Goal: Task Accomplishment & Management: Manage account settings

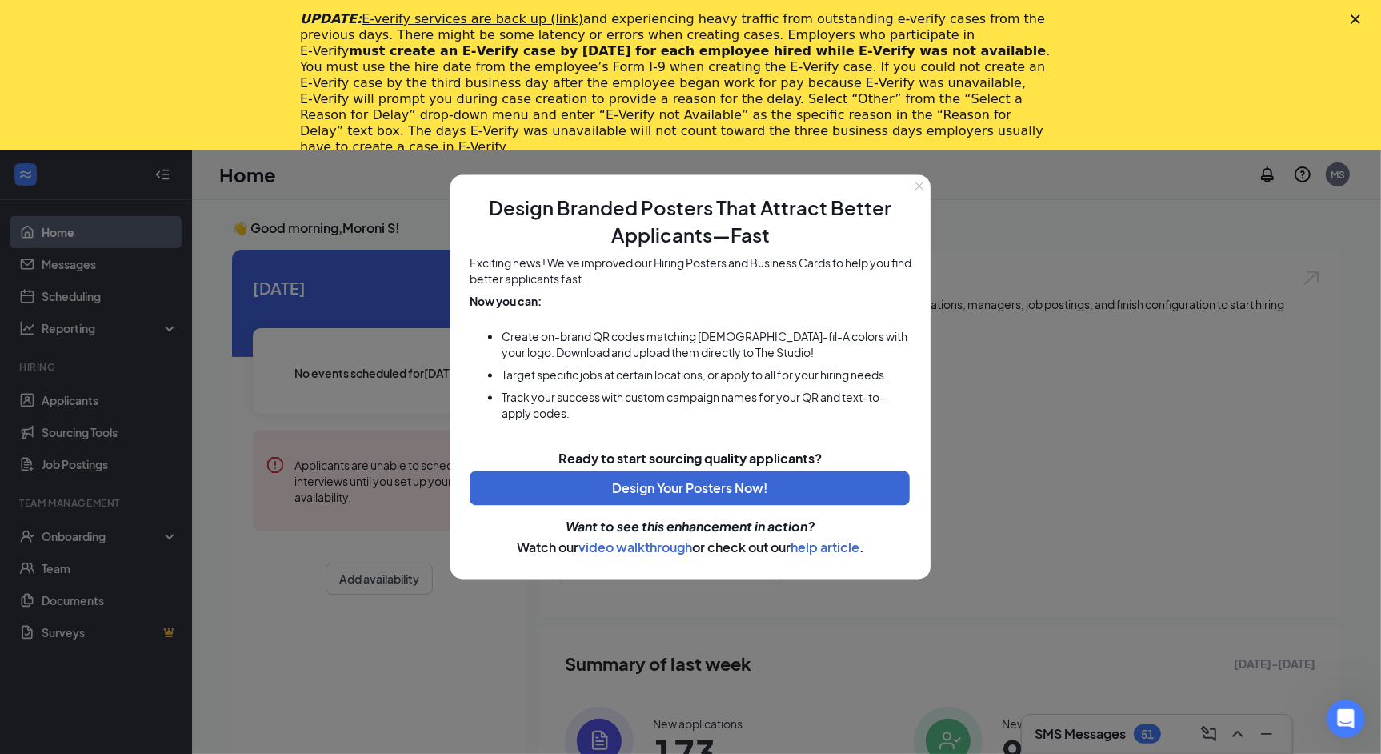
click at [921, 194] on button "Close" at bounding box center [919, 186] width 22 height 22
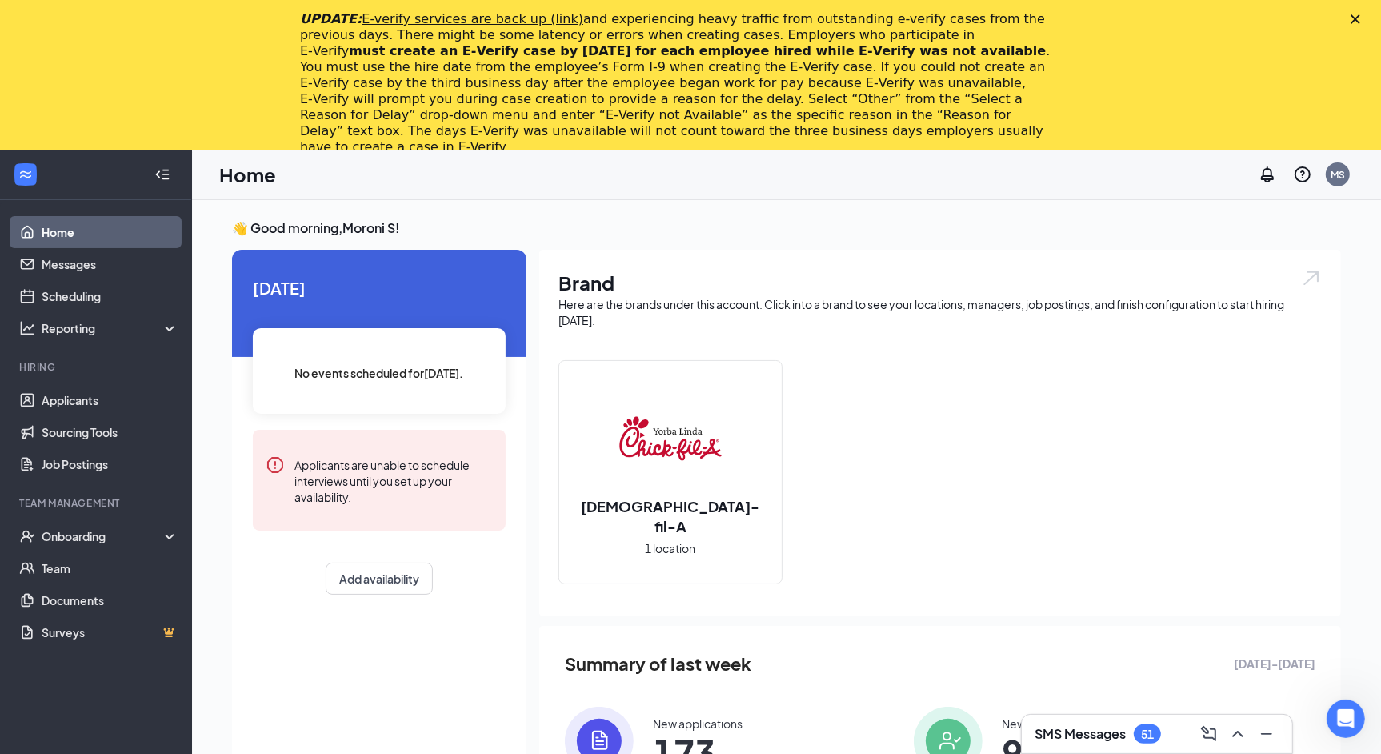
click at [1355, 16] on icon "Close" at bounding box center [1355, 19] width 10 height 10
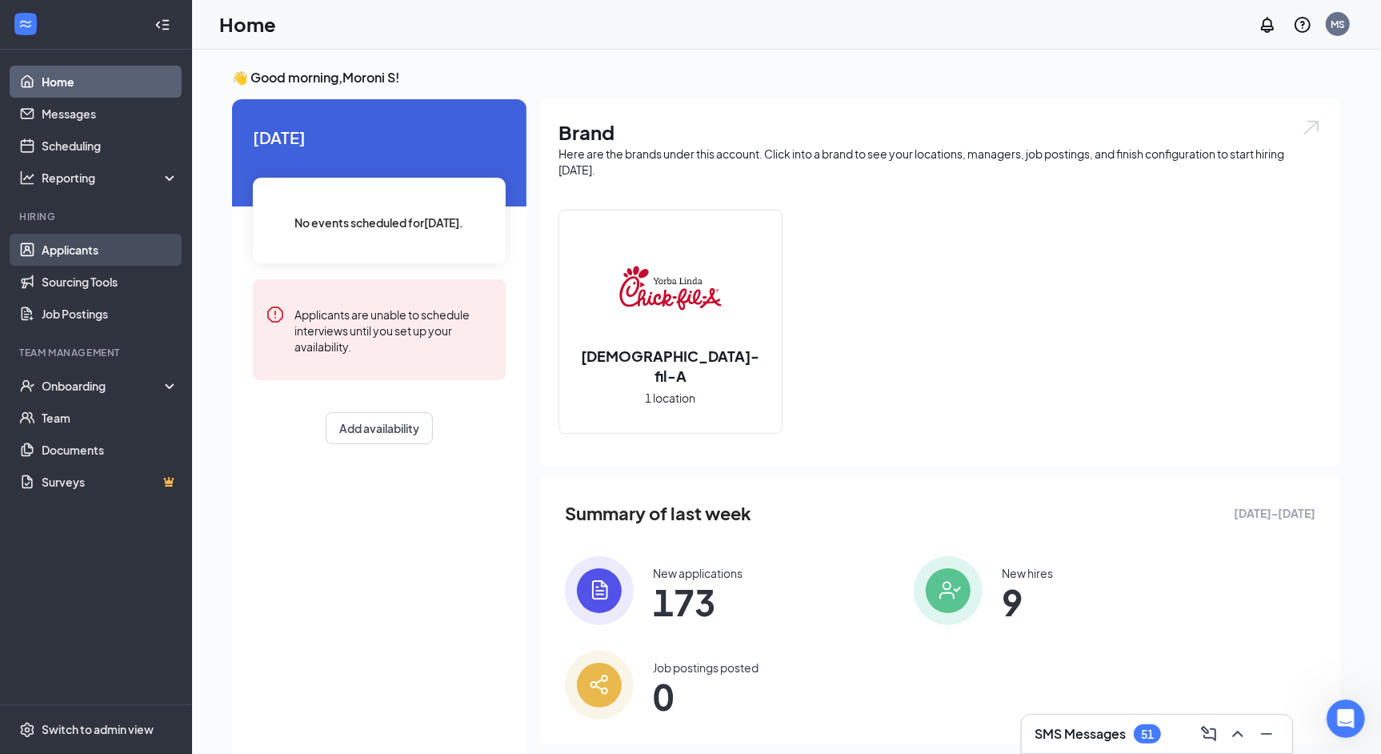
click at [114, 249] on link "Applicants" at bounding box center [110, 250] width 137 height 32
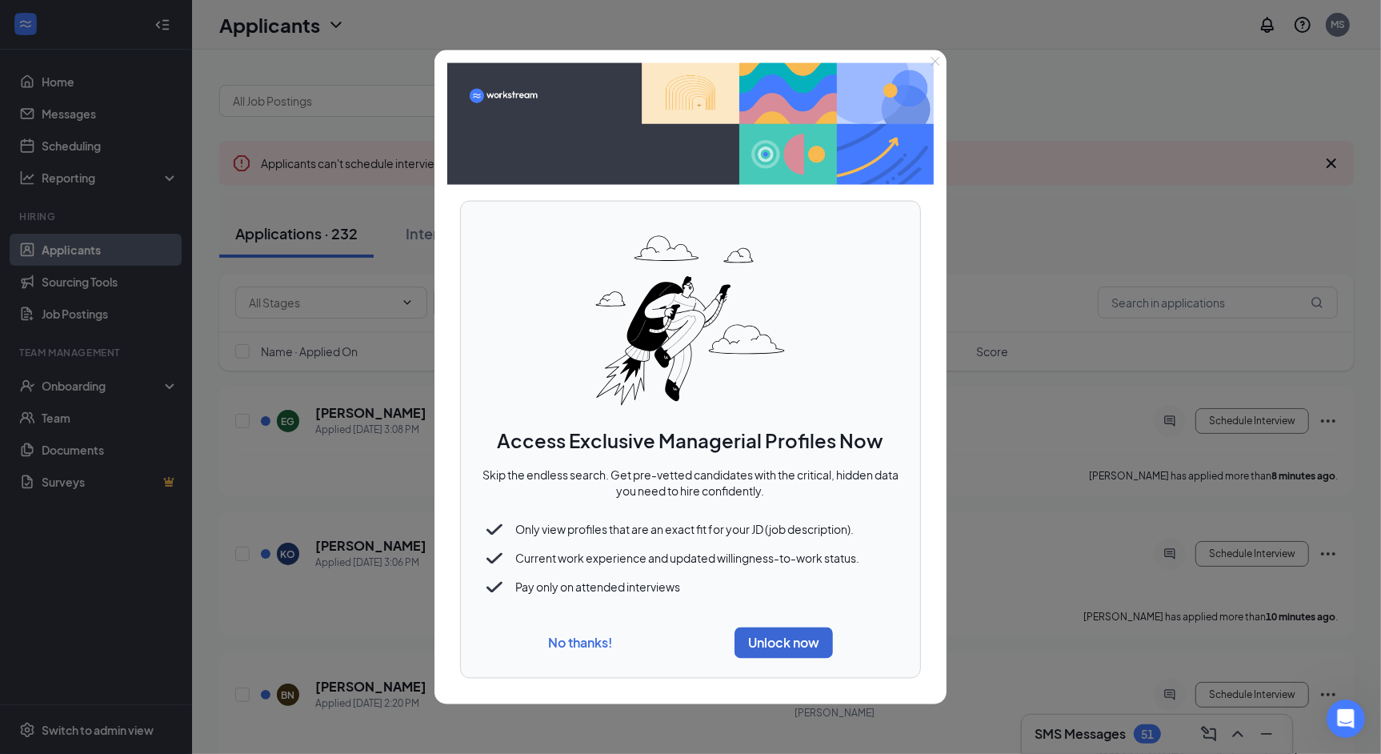
click at [576, 645] on button "No thanks!" at bounding box center [580, 642] width 64 height 17
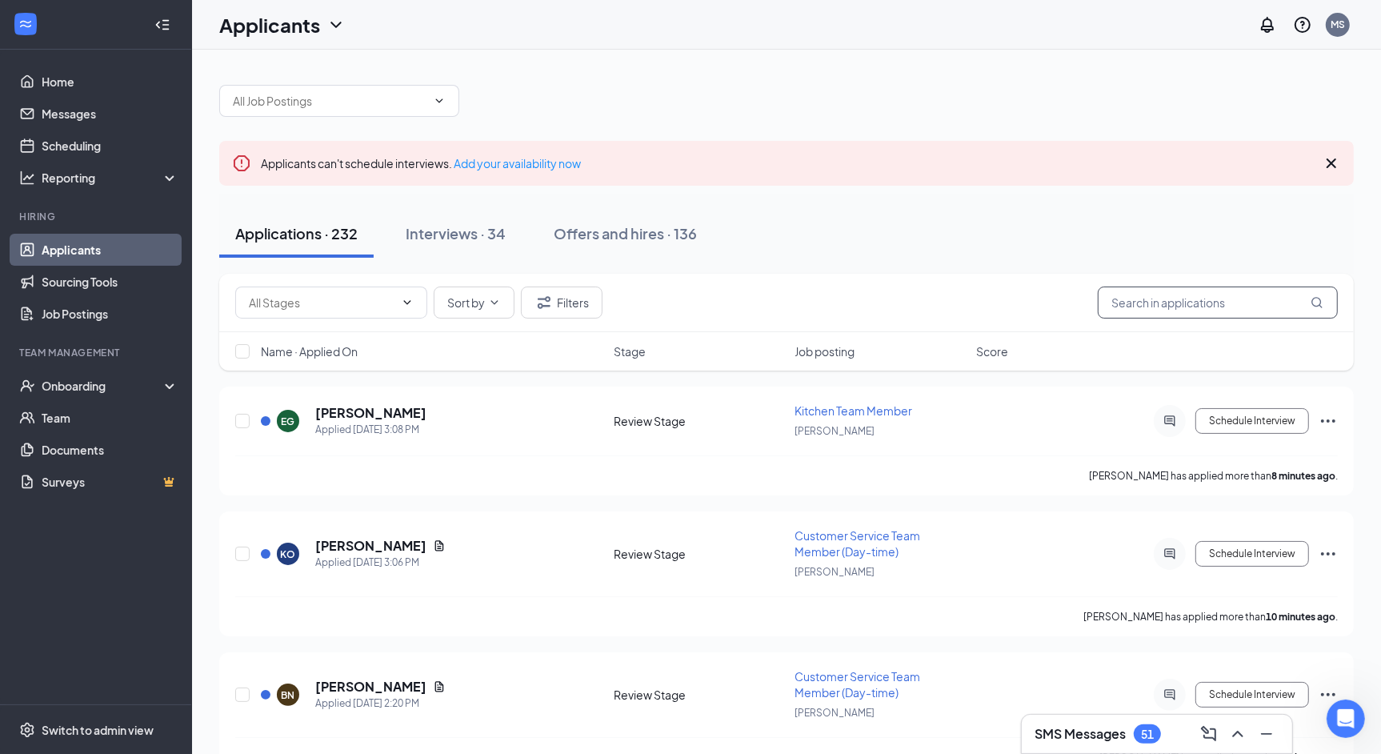
click at [1174, 303] on input "text" at bounding box center [1218, 302] width 240 height 32
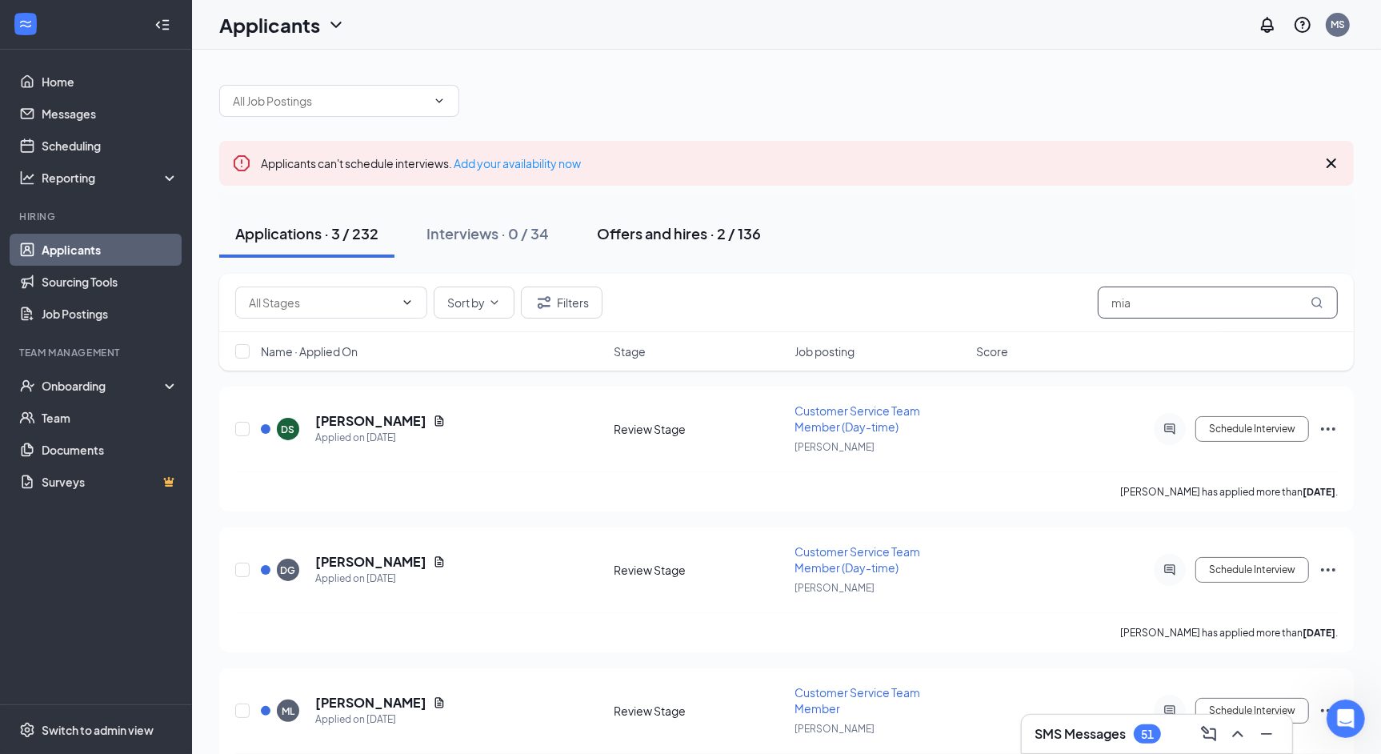
type input "mia"
click at [700, 244] on button "Offers and hires · 2 / 136" at bounding box center [679, 234] width 196 height 48
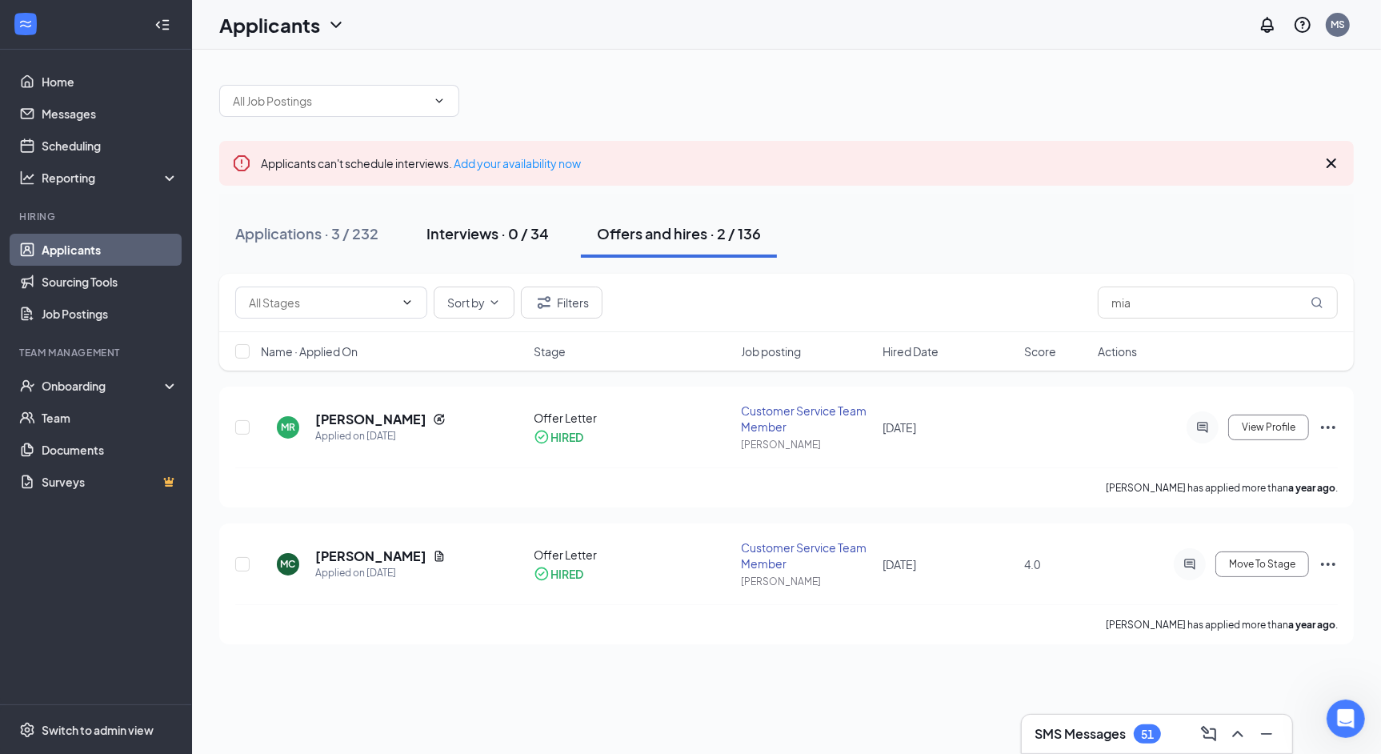
click at [451, 228] on div "Interviews · 0 / 34" at bounding box center [487, 233] width 122 height 20
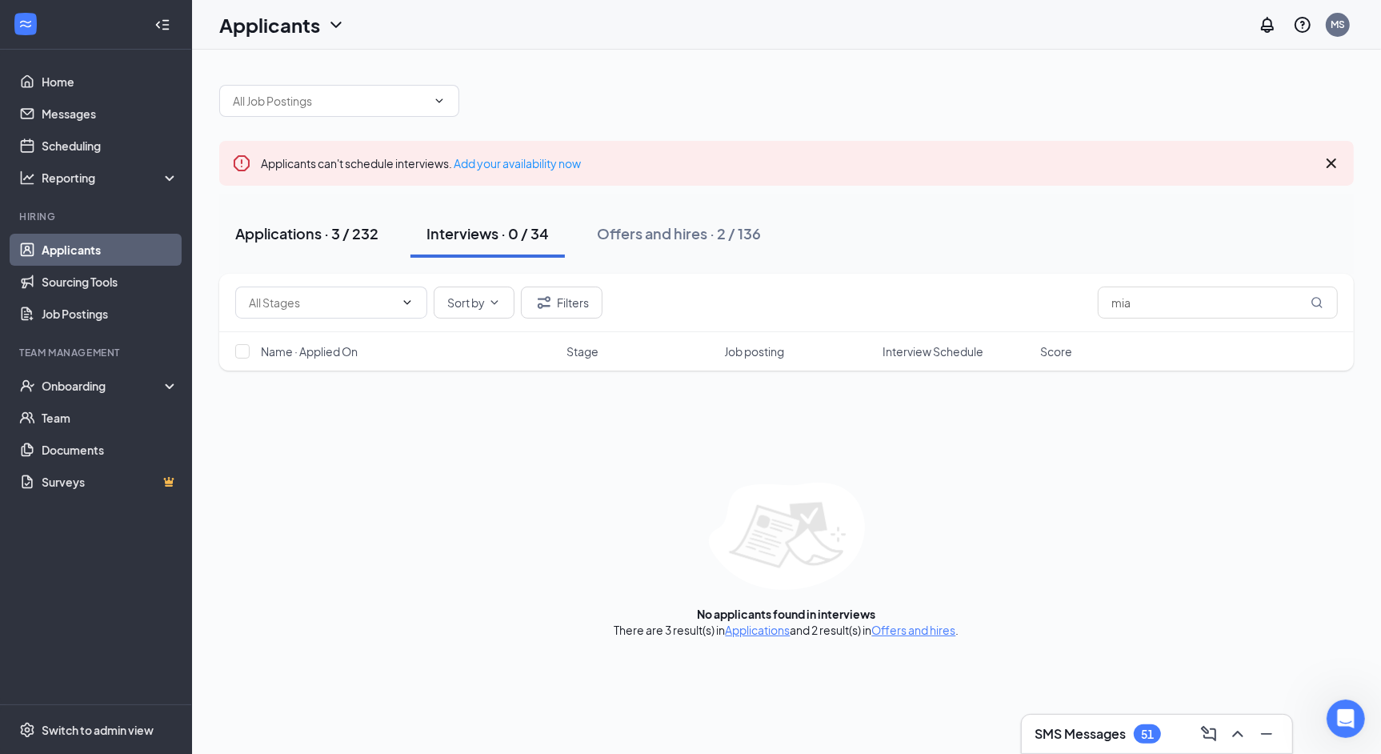
click at [291, 248] on button "Applications · 3 / 232" at bounding box center [306, 234] width 175 height 48
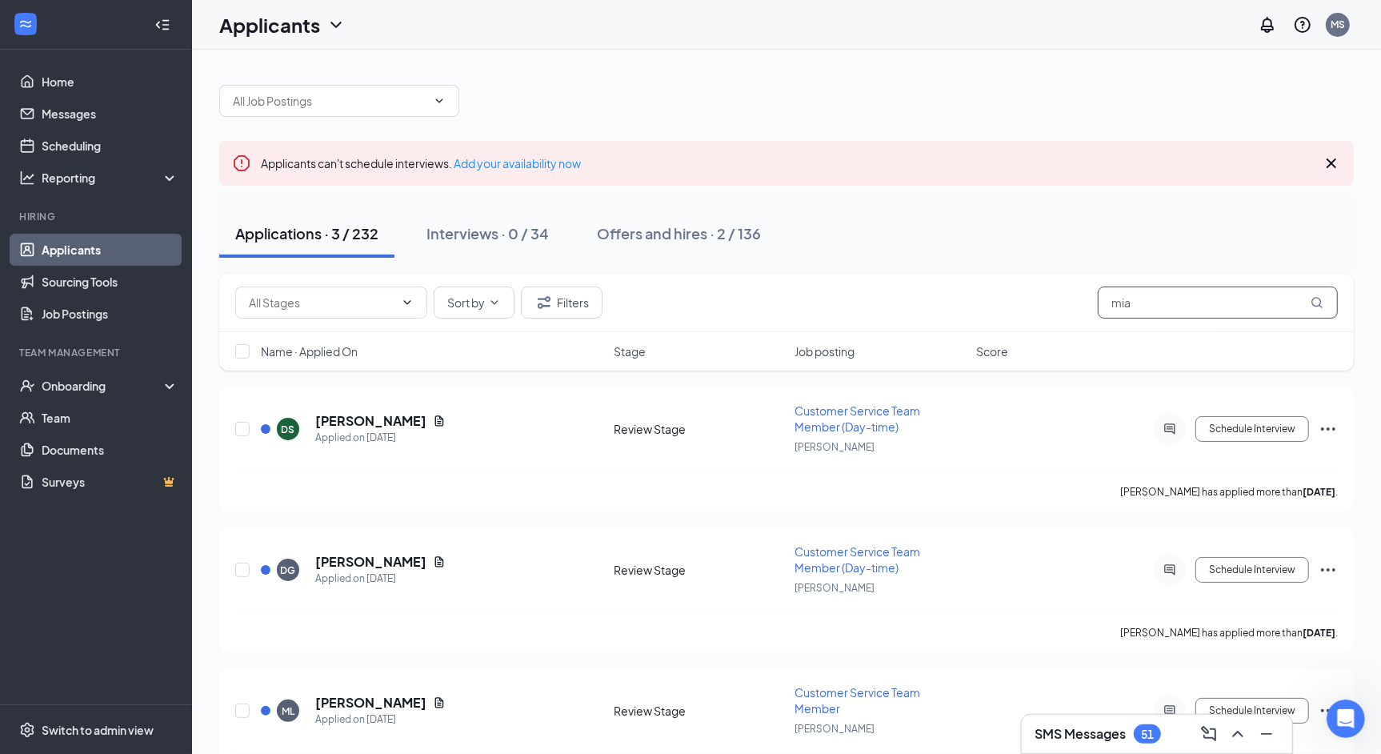
click at [1146, 290] on input "mia" at bounding box center [1218, 302] width 240 height 32
click at [1148, 298] on input "mia" at bounding box center [1218, 302] width 240 height 32
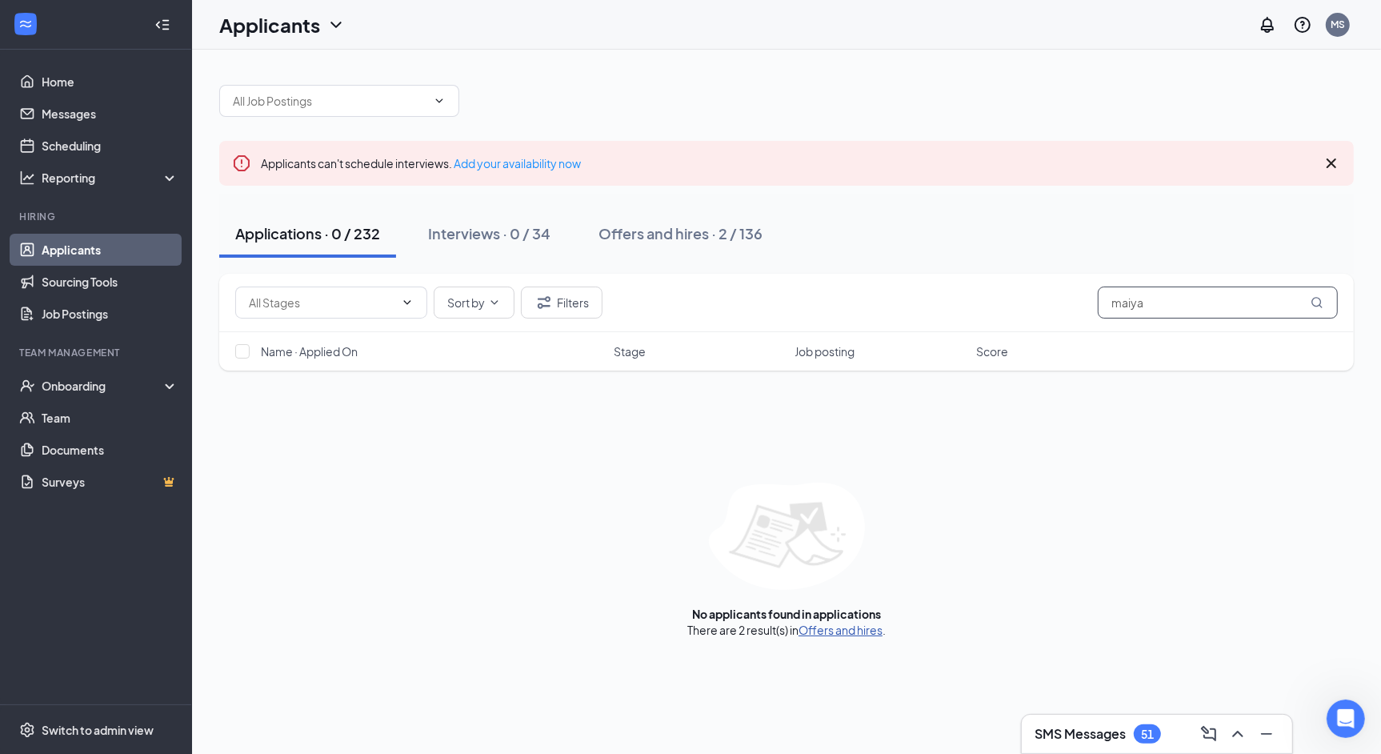
type input "maiya"
click at [862, 628] on link "Offers and hires" at bounding box center [840, 629] width 84 height 14
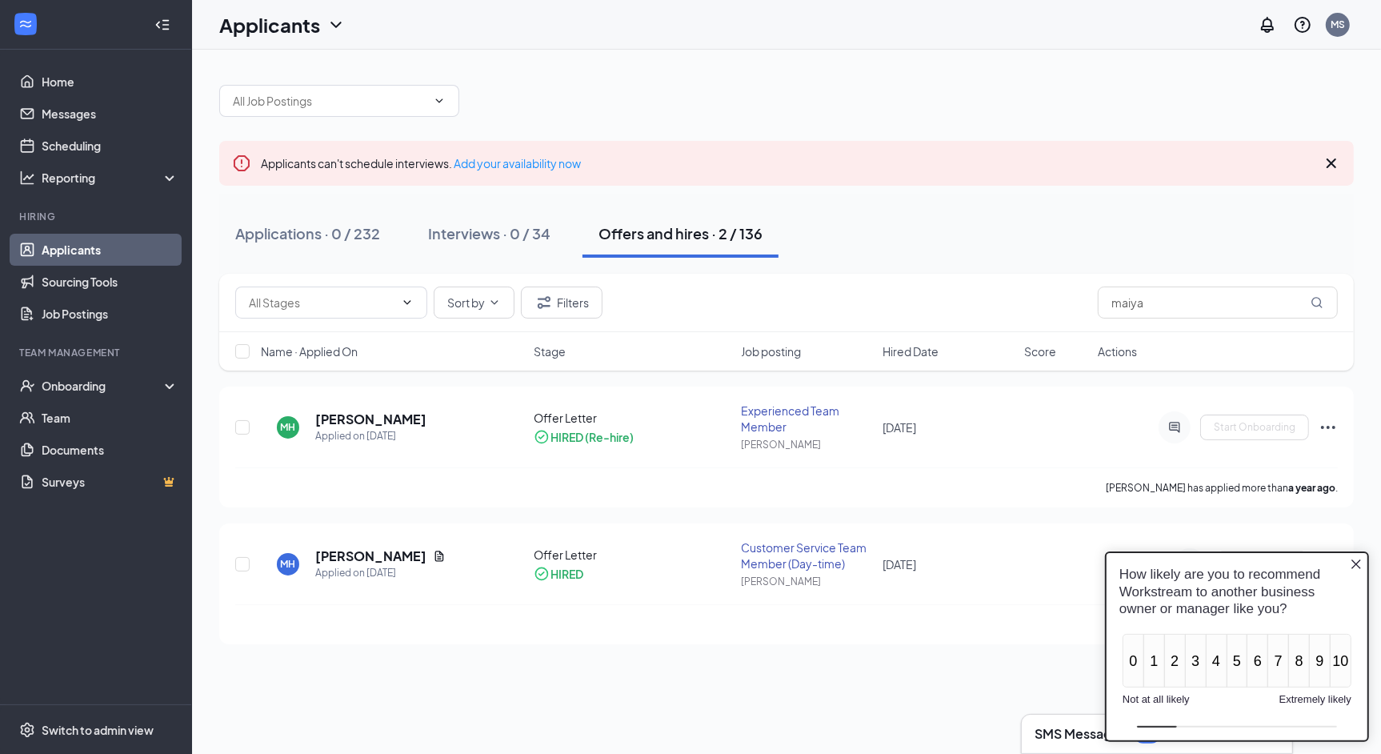
click at [507, 666] on div "Applicants can't schedule interviews. Add your availability now Applications · …" at bounding box center [786, 402] width 1189 height 704
click at [1354, 562] on icon "Close button" at bounding box center [1355, 564] width 10 height 10
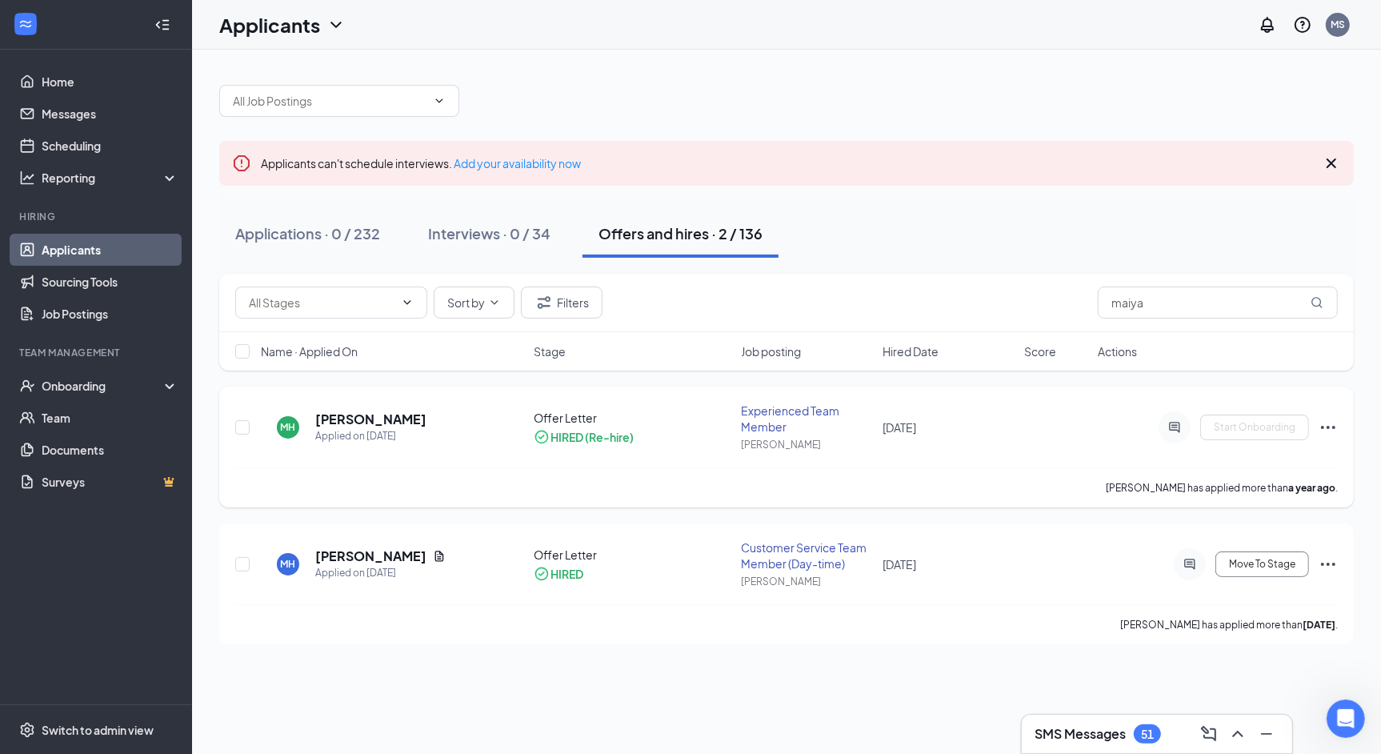
click at [835, 418] on div "Experienced Team Member" at bounding box center [808, 418] width 132 height 32
click at [330, 416] on h5 "[PERSON_NAME]" at bounding box center [370, 419] width 111 height 18
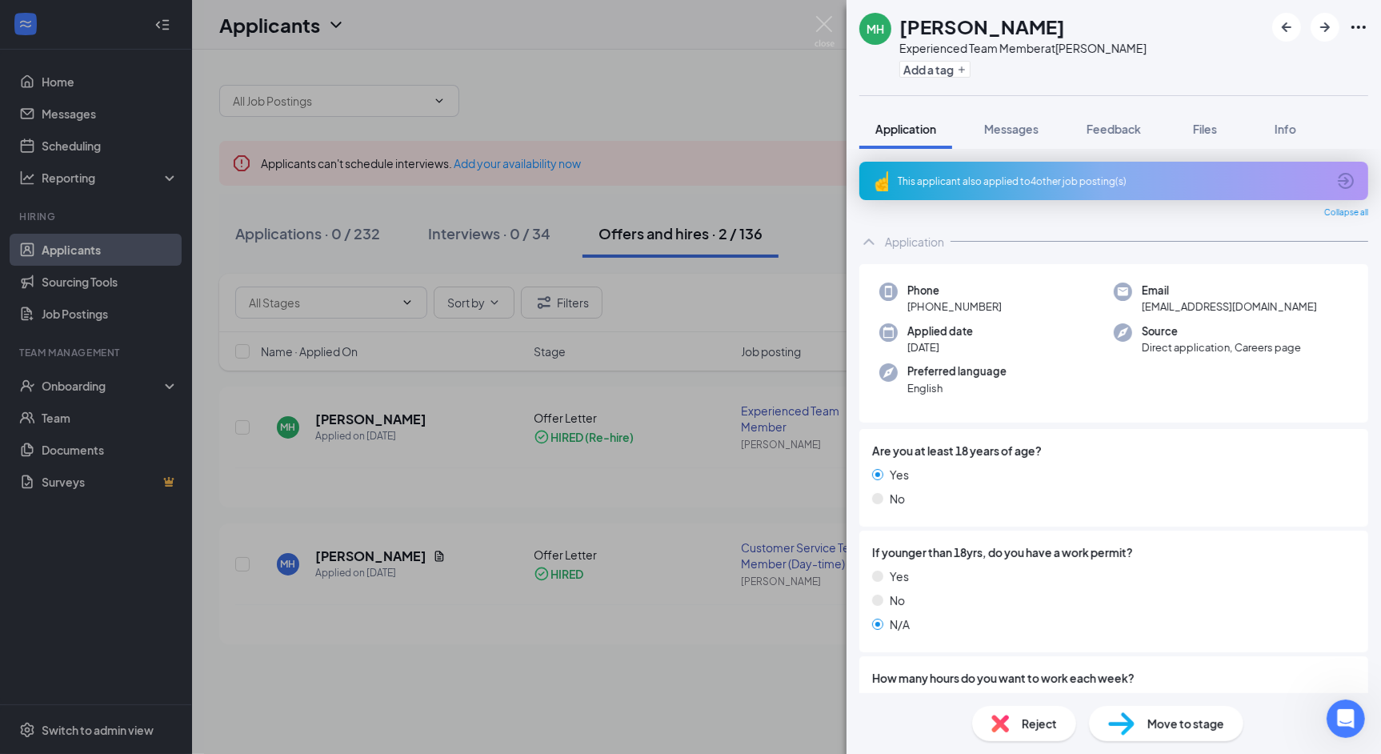
click at [1305, 165] on div "This applicant also applied to 4 other job posting(s)" at bounding box center [1113, 181] width 509 height 38
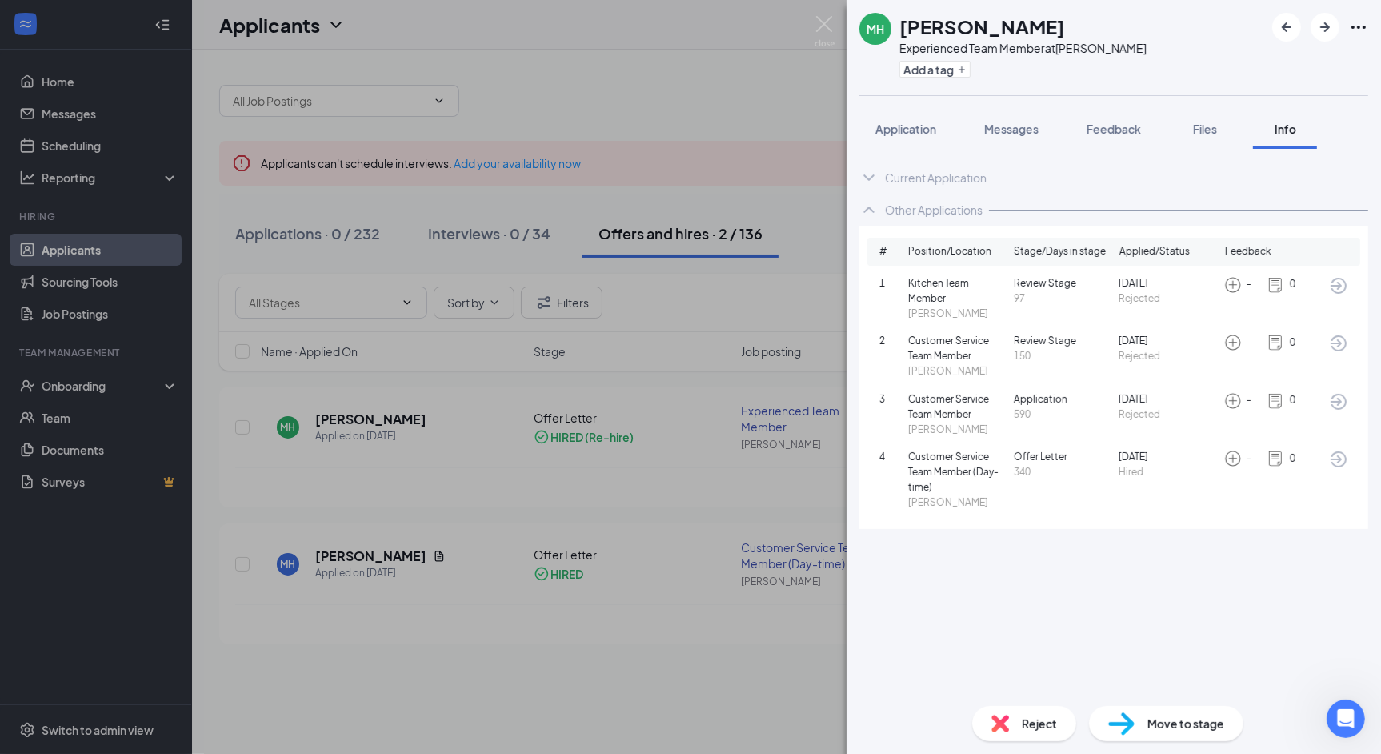
click at [1138, 291] on span "Rejected" at bounding box center [1167, 298] width 99 height 15
click at [1136, 286] on span "[DATE]" at bounding box center [1167, 283] width 99 height 15
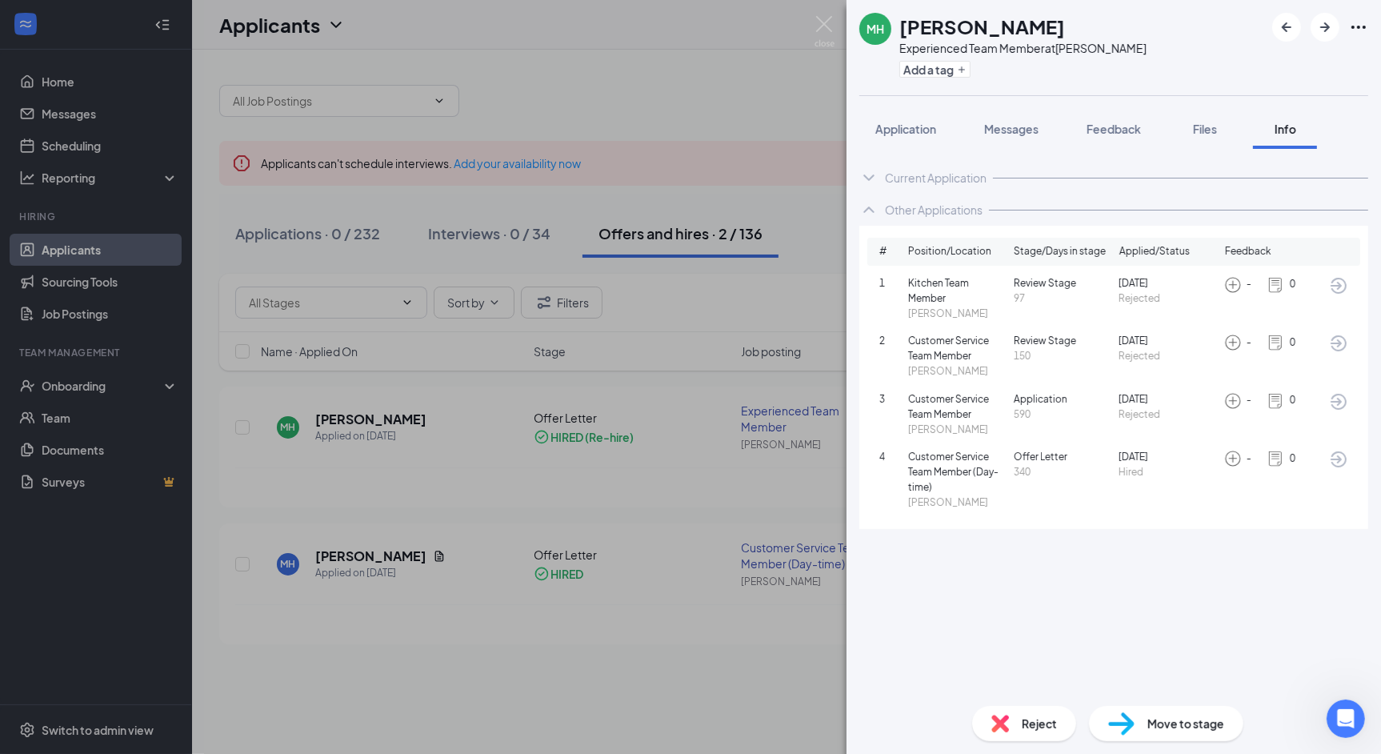
click at [1170, 298] on span "Rejected" at bounding box center [1167, 298] width 99 height 15
click at [1090, 315] on div "1 Kitchen Team Member [PERSON_NAME] Review Stage 97 [DATE] Rejected - 0" at bounding box center [1113, 299] width 469 height 46
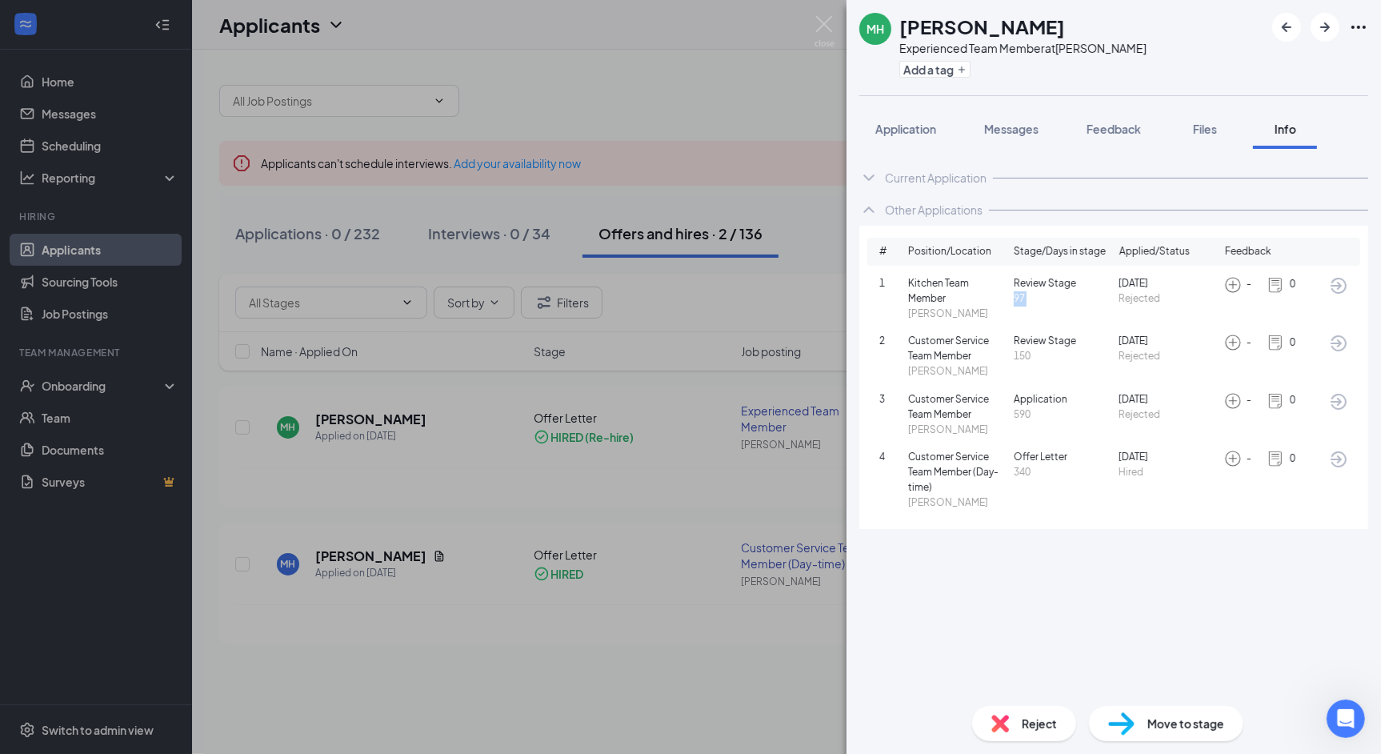
click at [1090, 315] on div "1 Kitchen Team Member [PERSON_NAME] Review Stage 97 [DATE] Rejected - 0" at bounding box center [1113, 299] width 469 height 46
drag, startPoint x: 1350, startPoint y: 318, endPoint x: 858, endPoint y: 249, distance: 496.0
click at [859, 249] on div "# Position/Location Stage/Days in stage Applied/Status Feedback 1 Kitchen Team …" at bounding box center [1113, 377] width 509 height 303
click at [1126, 318] on div "1 Kitchen Team Member [PERSON_NAME] Review Stage 97 [DATE] Rejected - 0" at bounding box center [1113, 299] width 469 height 46
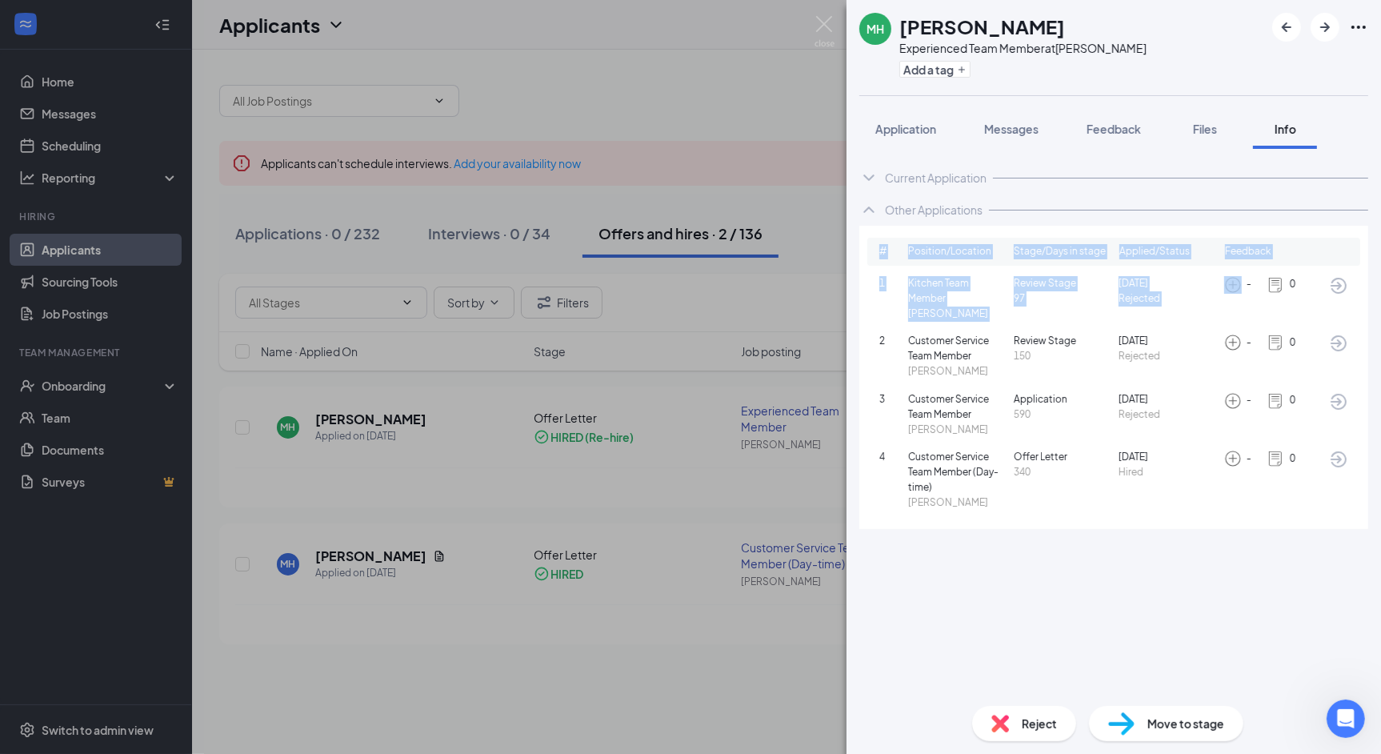
drag, startPoint x: 1126, startPoint y: 318, endPoint x: 866, endPoint y: 248, distance: 270.1
click at [865, 248] on div "# Position/Location Stage/Days in stage Applied/Status Feedback 1 Kitchen Team …" at bounding box center [1113, 377] width 509 height 303
click at [782, 132] on div "MH [PERSON_NAME] Experienced Team Member at [PERSON_NAME] Add a tag Application…" at bounding box center [690, 377] width 1381 height 754
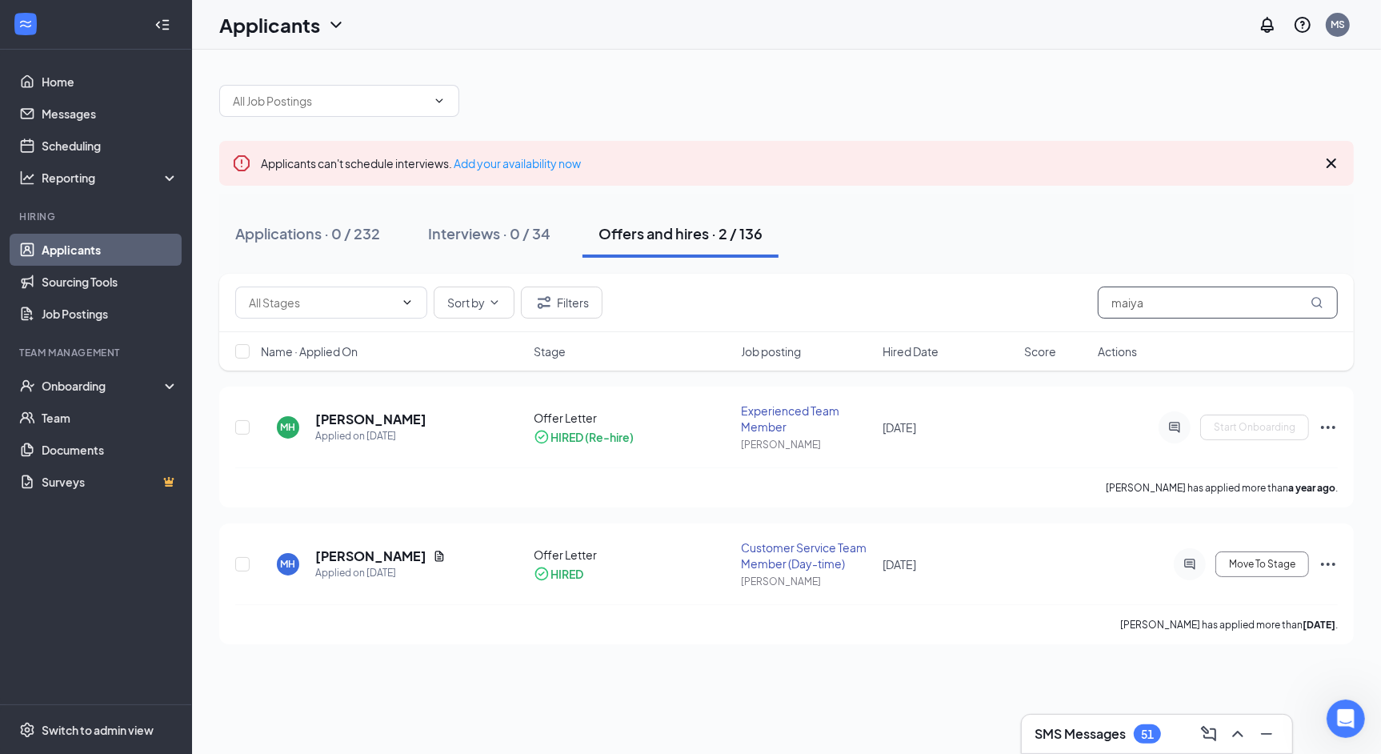
click at [1166, 306] on input "maiya" at bounding box center [1218, 302] width 240 height 32
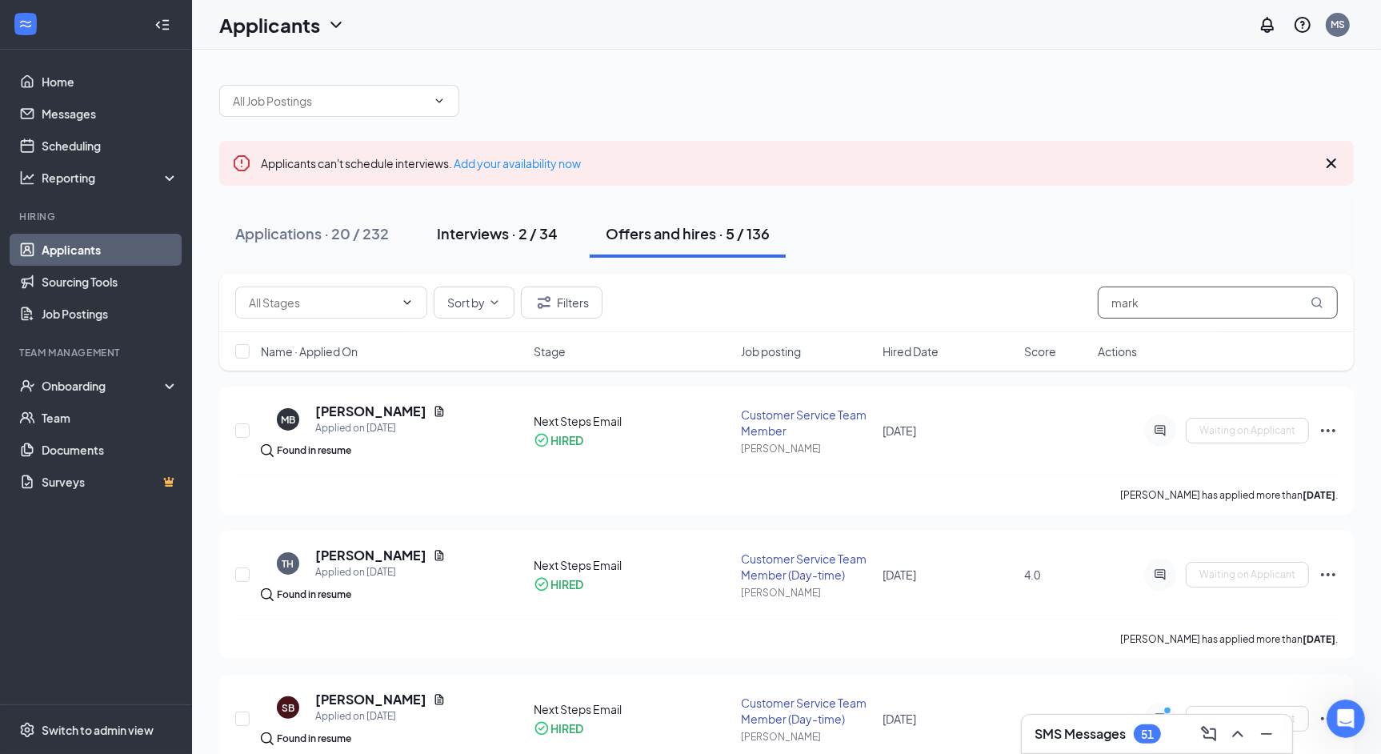
type input "mark"
click at [490, 219] on button "Interviews · 2 / 34" at bounding box center [497, 234] width 153 height 48
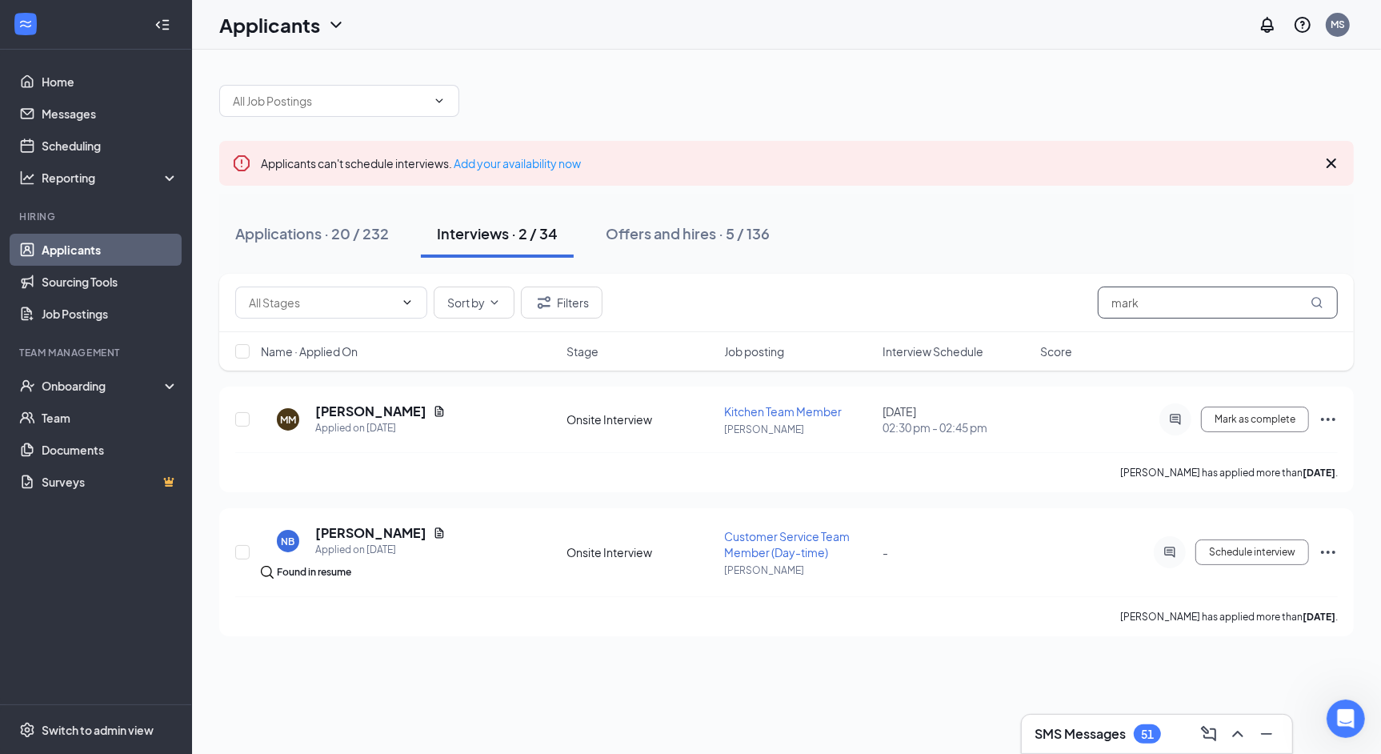
click at [1176, 302] on input "mark" at bounding box center [1218, 302] width 240 height 32
click at [426, 410] on h5 "[PERSON_NAME]" at bounding box center [370, 411] width 111 height 18
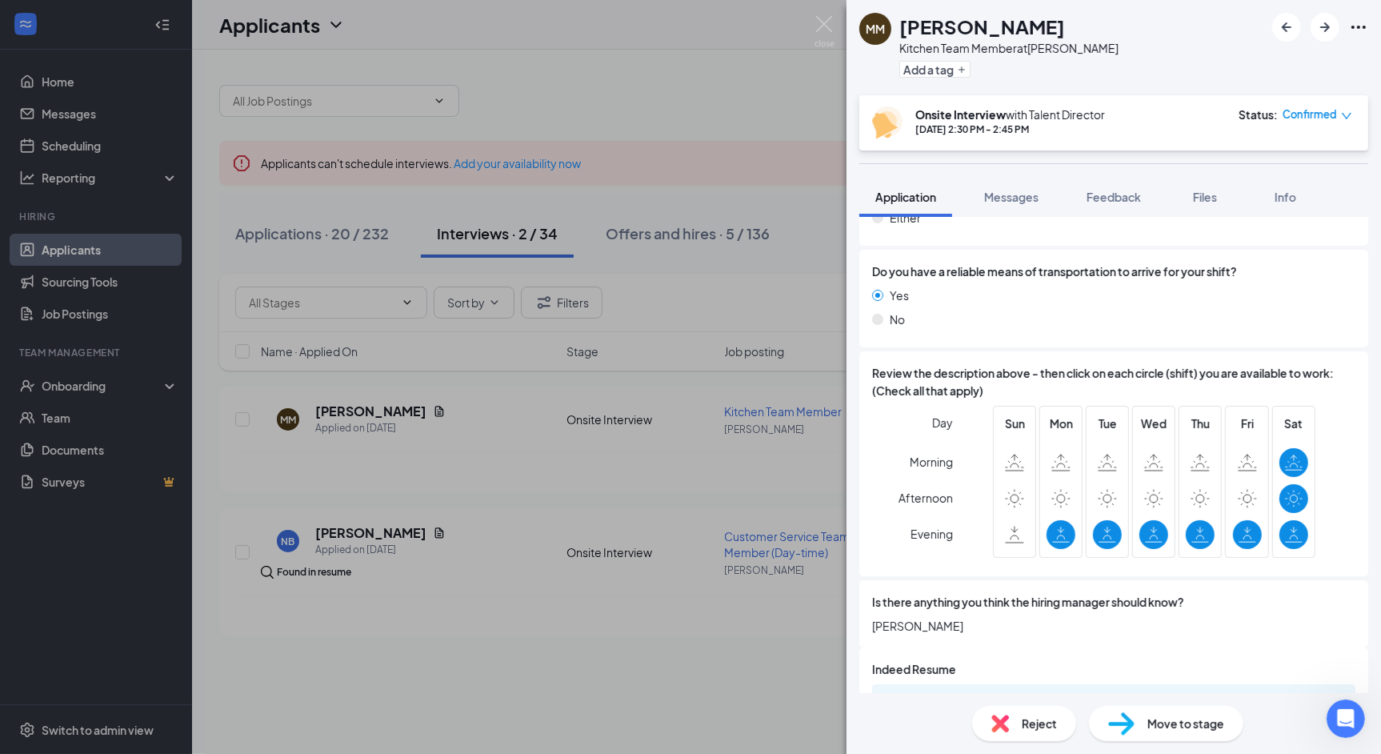
scroll to position [1262, 0]
